Goal: Task Accomplishment & Management: Manage account settings

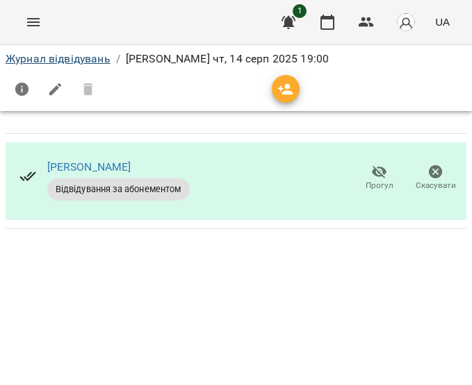
click at [74, 65] on link "Журнал відвідувань" at bounding box center [58, 58] width 105 height 13
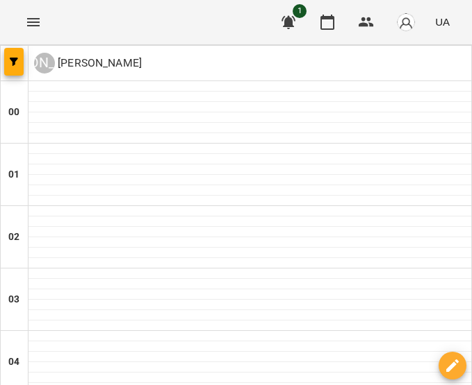
scroll to position [1206, 0]
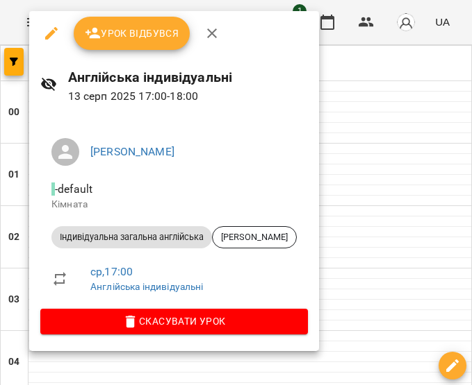
click at [124, 27] on span "Урок відбувся" at bounding box center [132, 33] width 94 height 17
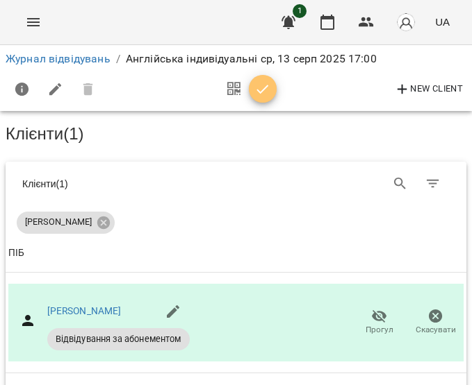
click at [252, 87] on span "button" at bounding box center [263, 89] width 28 height 17
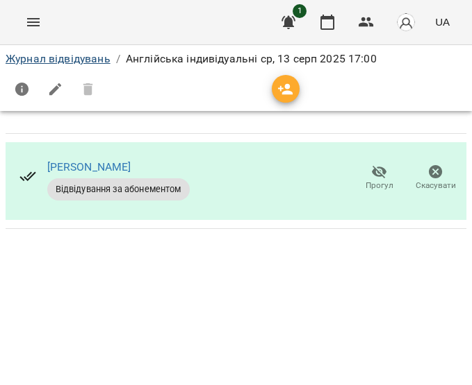
click at [101, 58] on link "Журнал відвідувань" at bounding box center [58, 58] width 105 height 13
